Goal: Navigation & Orientation: Find specific page/section

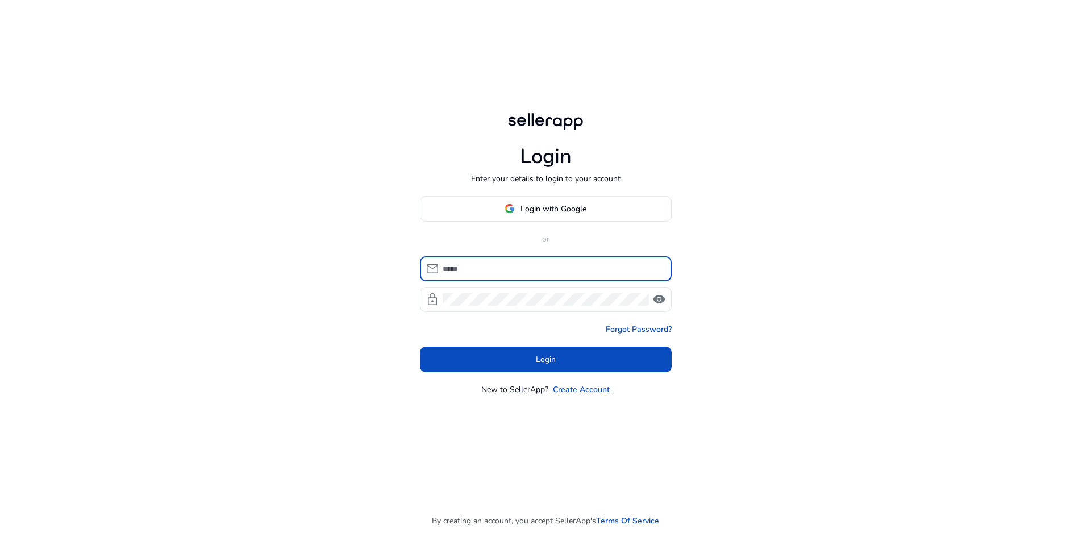
click at [548, 272] on input at bounding box center [553, 269] width 220 height 13
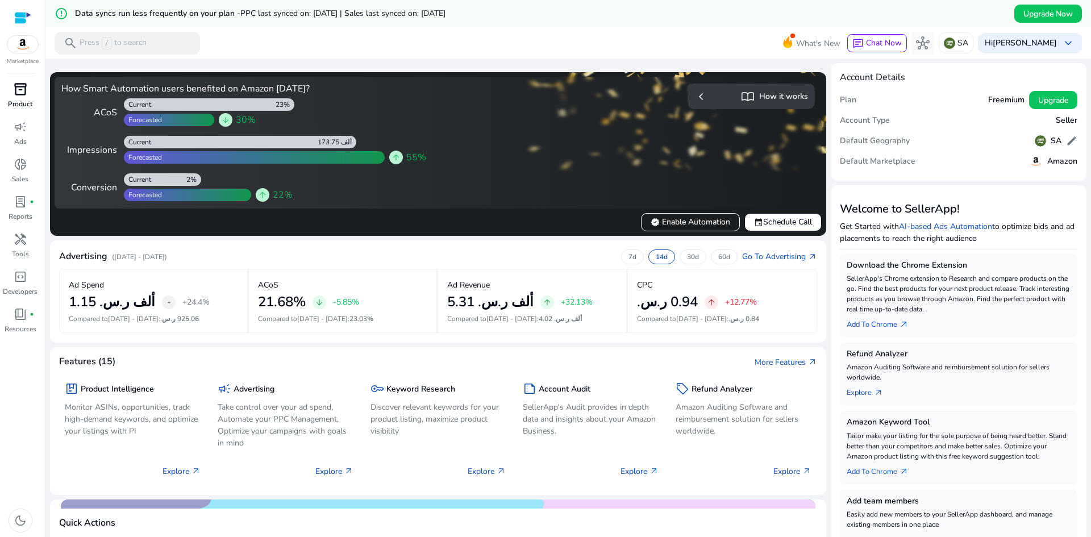
click at [23, 88] on span "inventory_2" at bounding box center [21, 89] width 14 height 14
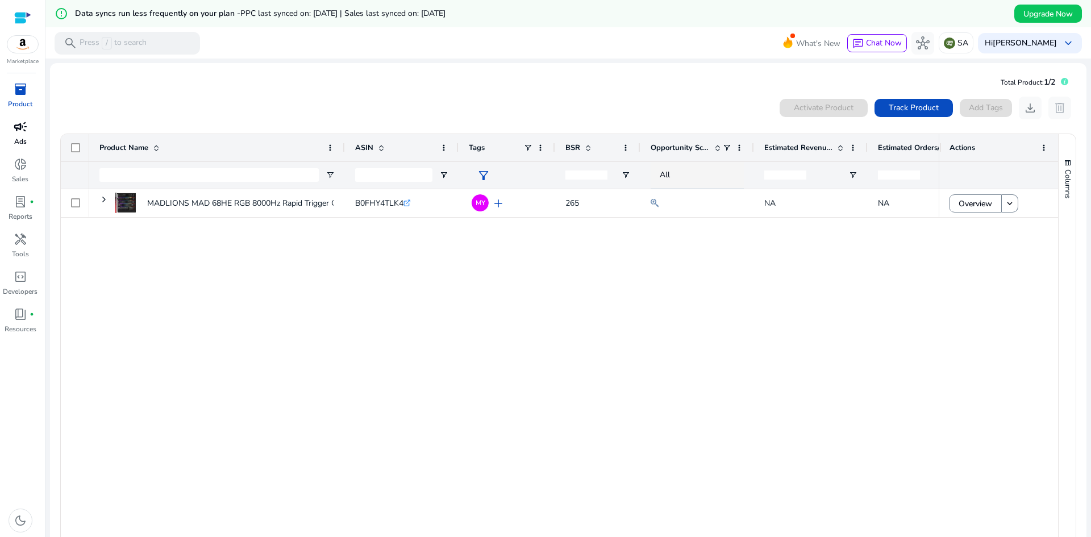
click at [32, 136] on link "campaign Ads" at bounding box center [20, 137] width 40 height 38
